Goal: Subscribe to service/newsletter

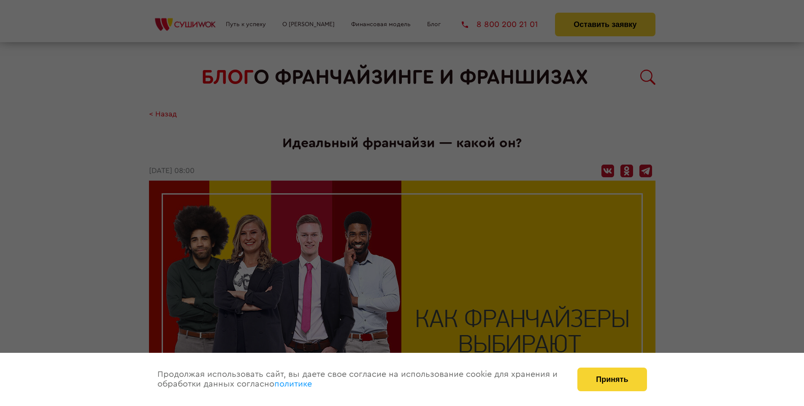
scroll to position [984, 0]
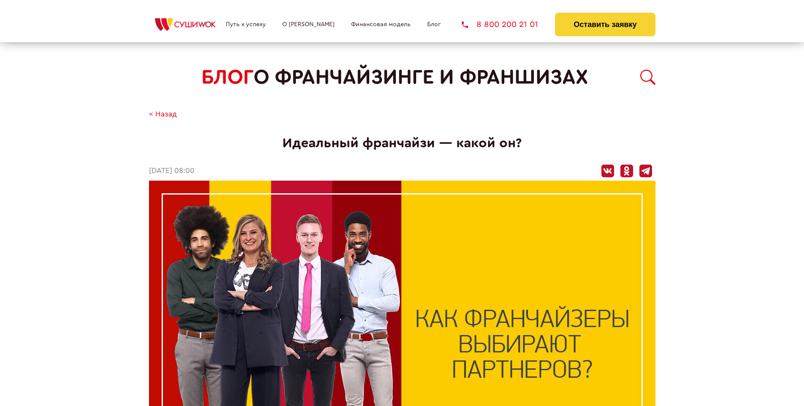
scroll to position [984, 0]
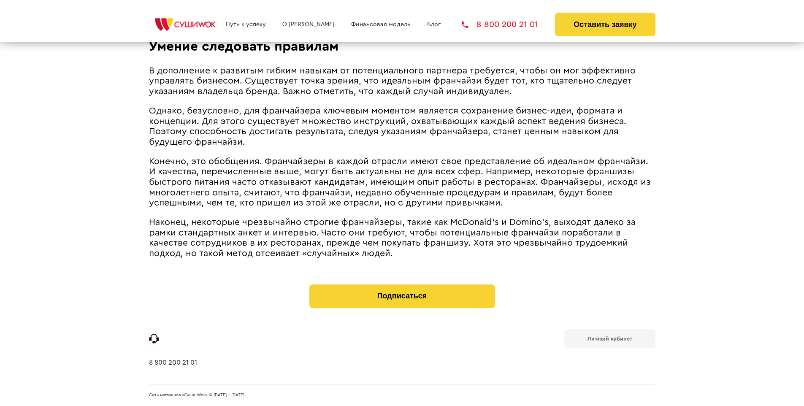
click at [609, 337] on b "Личный кабинет" at bounding box center [609, 338] width 45 height 5
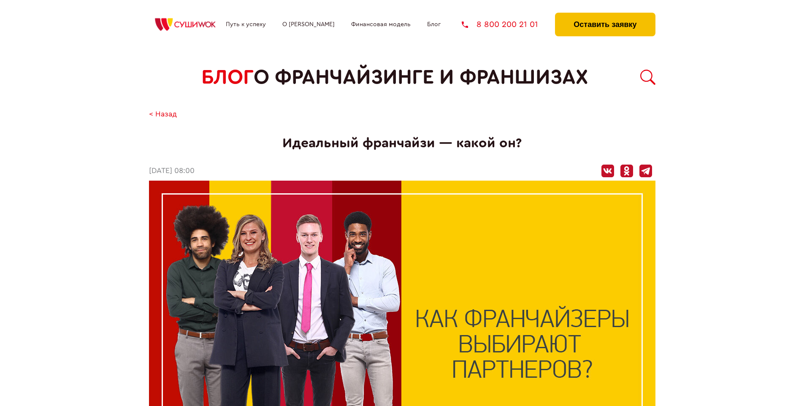
click at [605, 15] on button "Оставить заявку" at bounding box center [605, 25] width 100 height 24
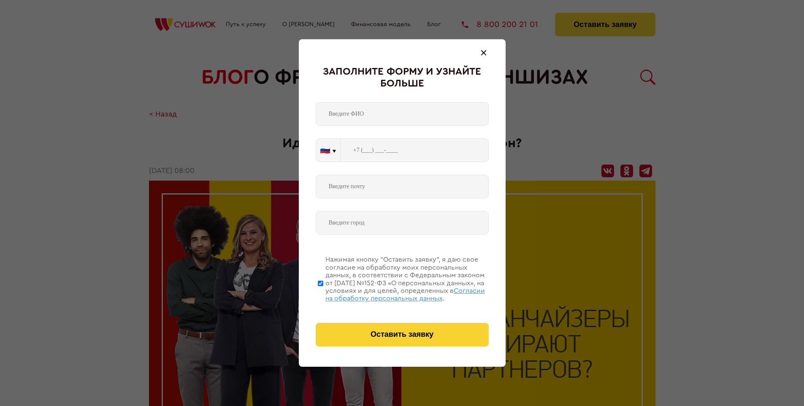
click at [391, 293] on span "Согласии на обработку персональных данных" at bounding box center [404, 294] width 159 height 14
click at [323, 293] on input "Нажимая кнопку “Оставить заявку”, я даю свое согласие на обработку моих персона…" at bounding box center [320, 282] width 5 height 67
checkbox input "false"
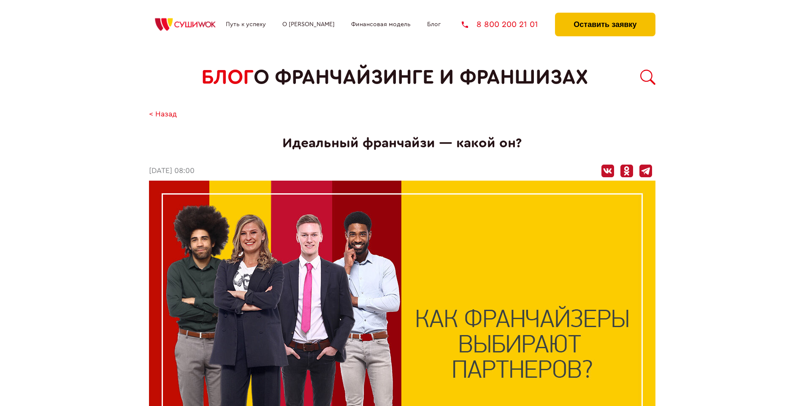
click at [605, 15] on button "Оставить заявку" at bounding box center [605, 25] width 100 height 24
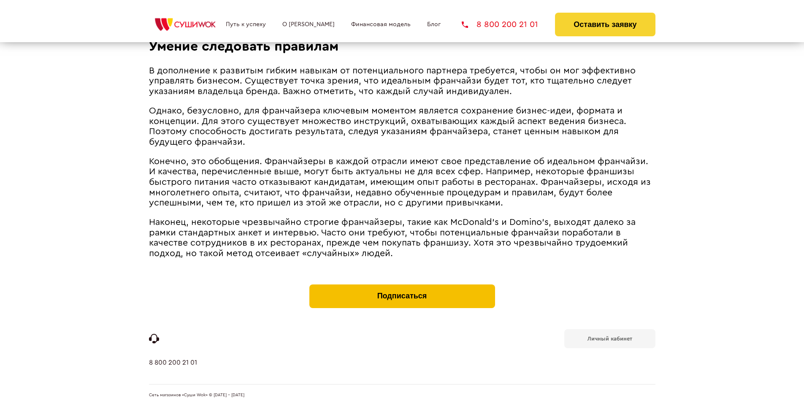
click at [402, 286] on button "Подписаться" at bounding box center [402, 296] width 186 height 24
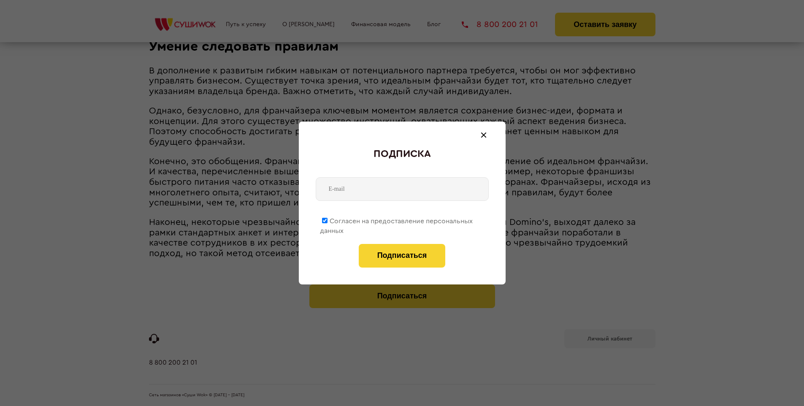
click at [397, 219] on span "Согласен на предоставление персональных данных" at bounding box center [396, 226] width 153 height 16
click at [327, 219] on input "Согласен на предоставление персональных данных" at bounding box center [324, 220] width 5 height 5
checkbox input "false"
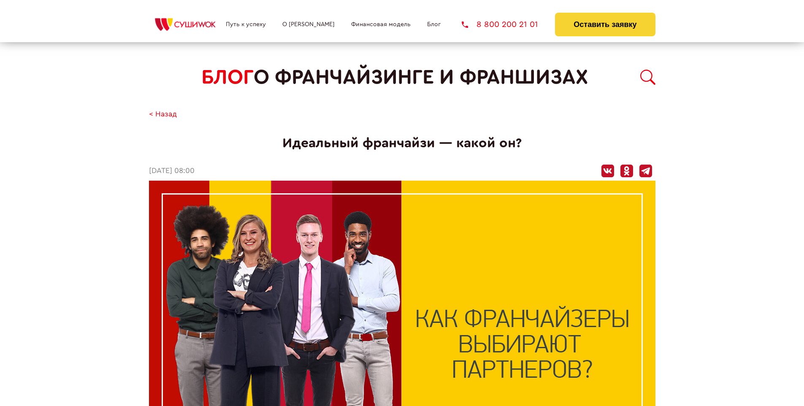
scroll to position [984, 0]
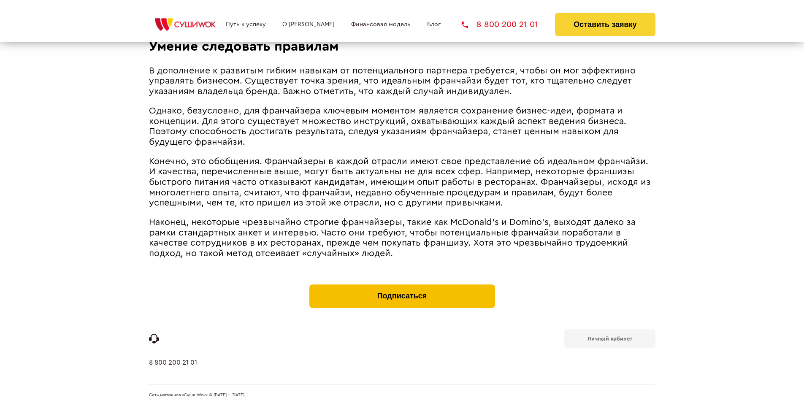
click at [402, 286] on button "Подписаться" at bounding box center [402, 296] width 186 height 24
